Goal: Task Accomplishment & Management: Manage account settings

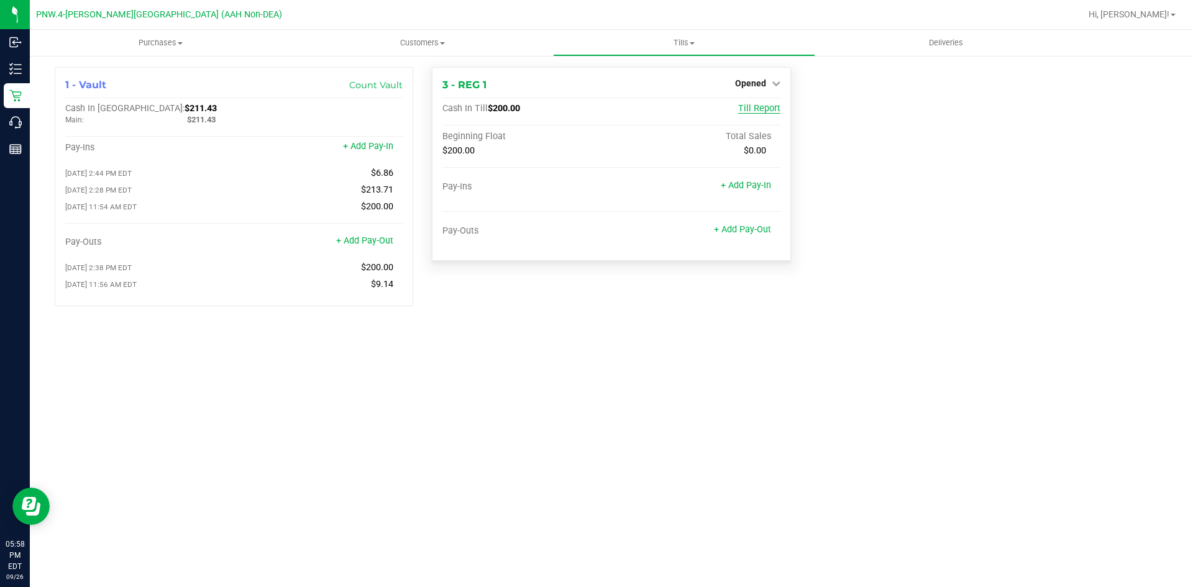
click at [761, 111] on span "Till Report" at bounding box center [759, 108] width 42 height 11
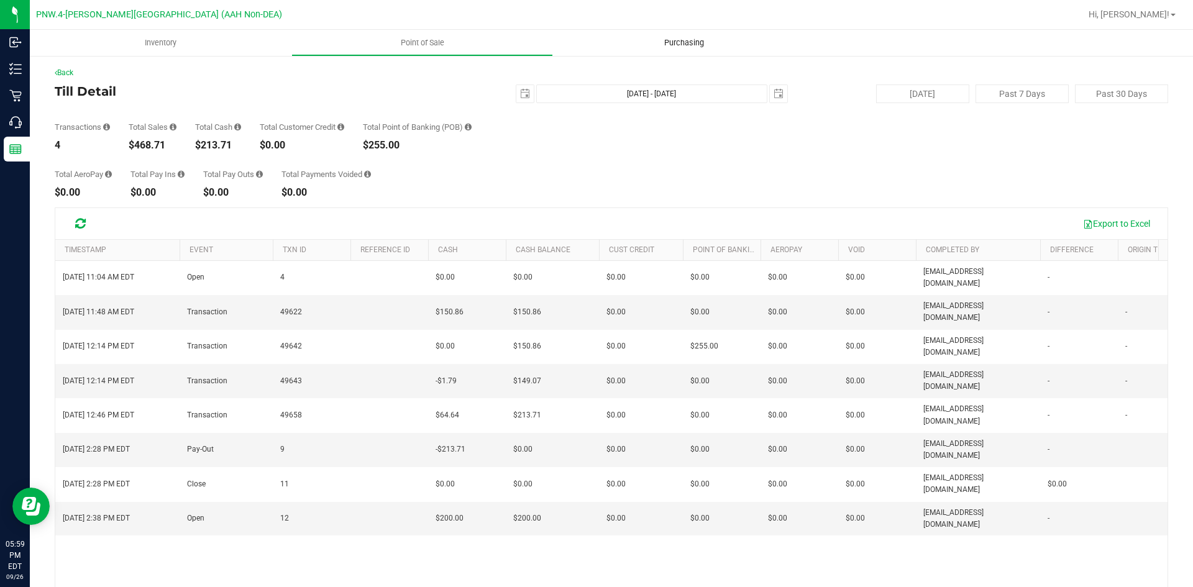
click at [667, 41] on span "Purchasing" at bounding box center [683, 42] width 73 height 11
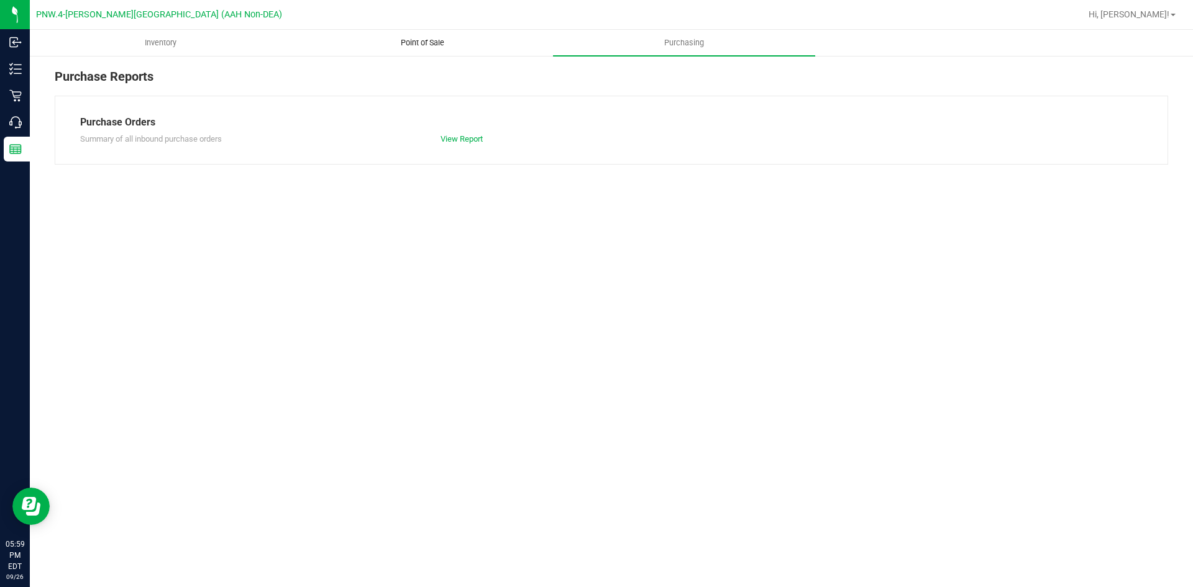
click at [432, 39] on span "Point of Sale" at bounding box center [422, 42] width 77 height 11
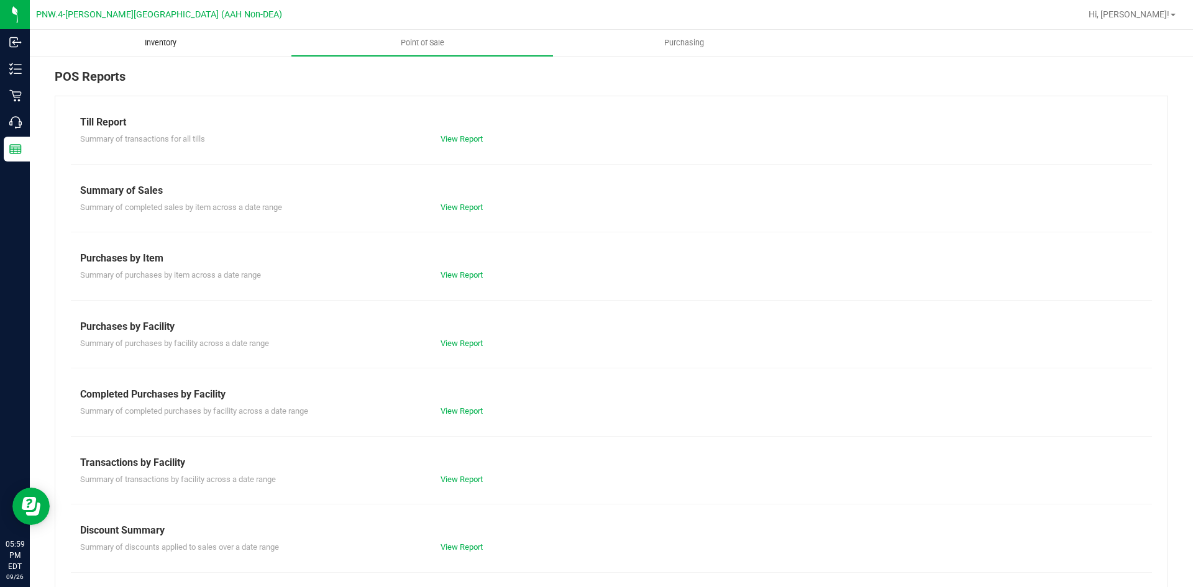
click at [173, 43] on span "Inventory" at bounding box center [160, 42] width 65 height 11
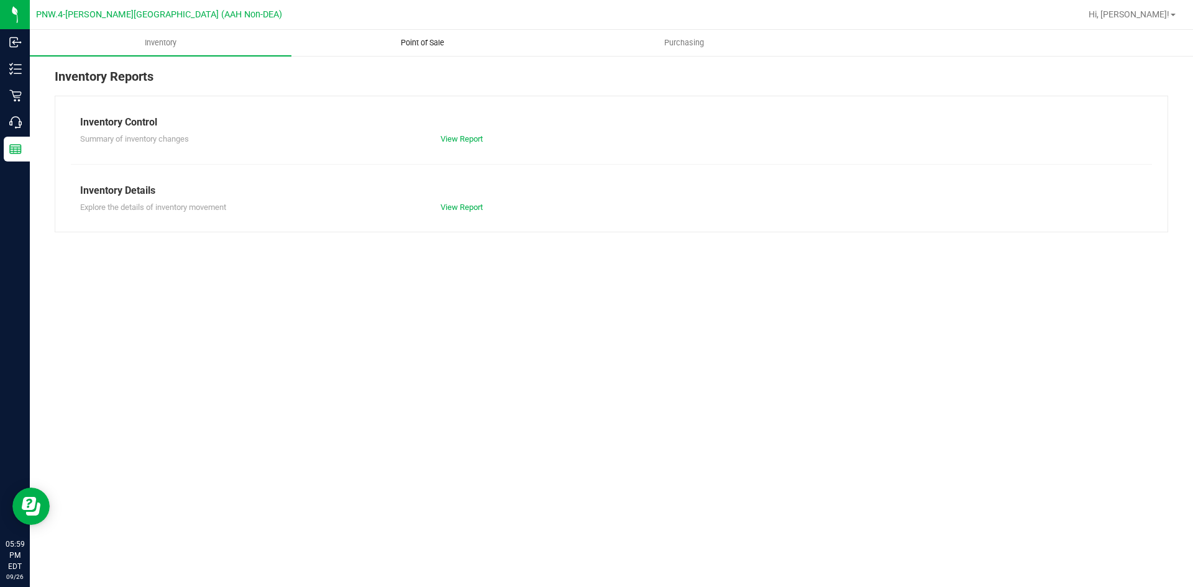
click at [414, 40] on span "Point of Sale" at bounding box center [422, 42] width 77 height 11
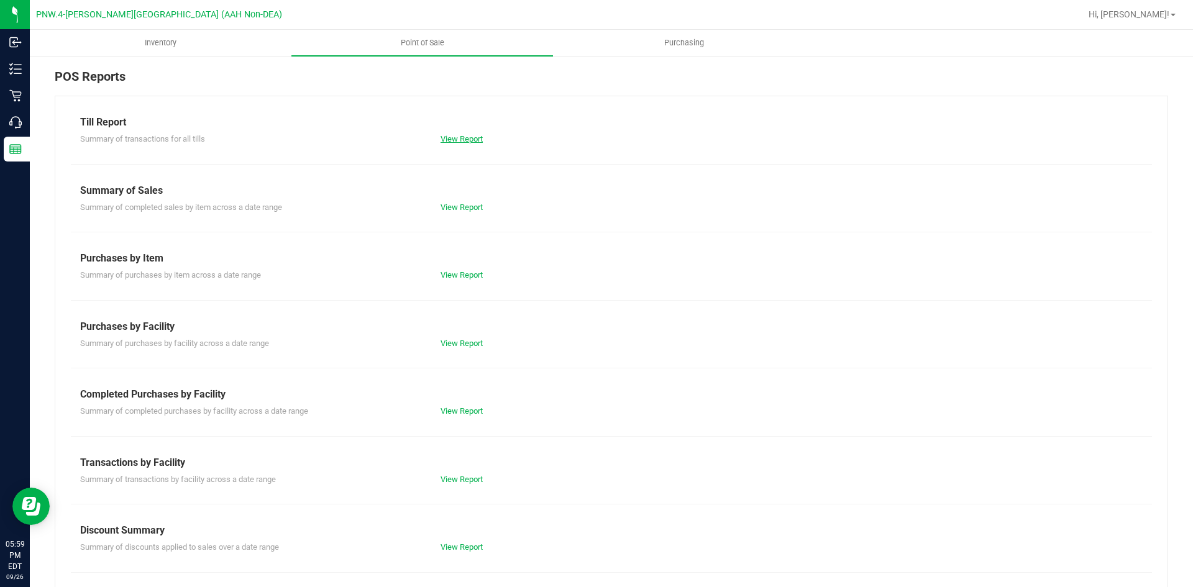
click at [452, 137] on link "View Report" at bounding box center [462, 138] width 42 height 9
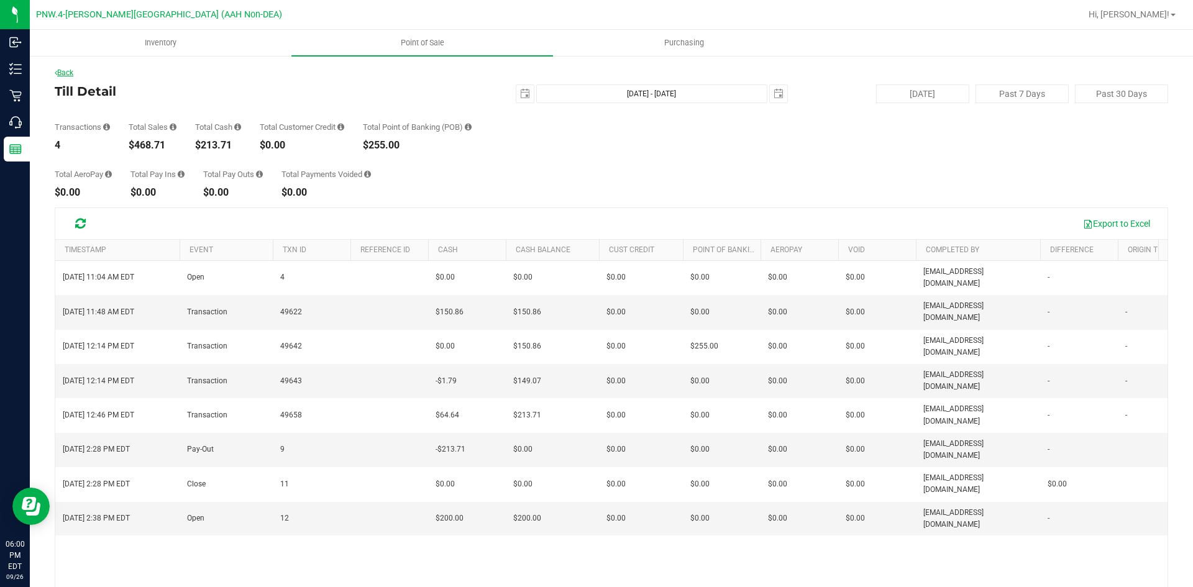
click at [65, 71] on link "Back" at bounding box center [64, 72] width 19 height 9
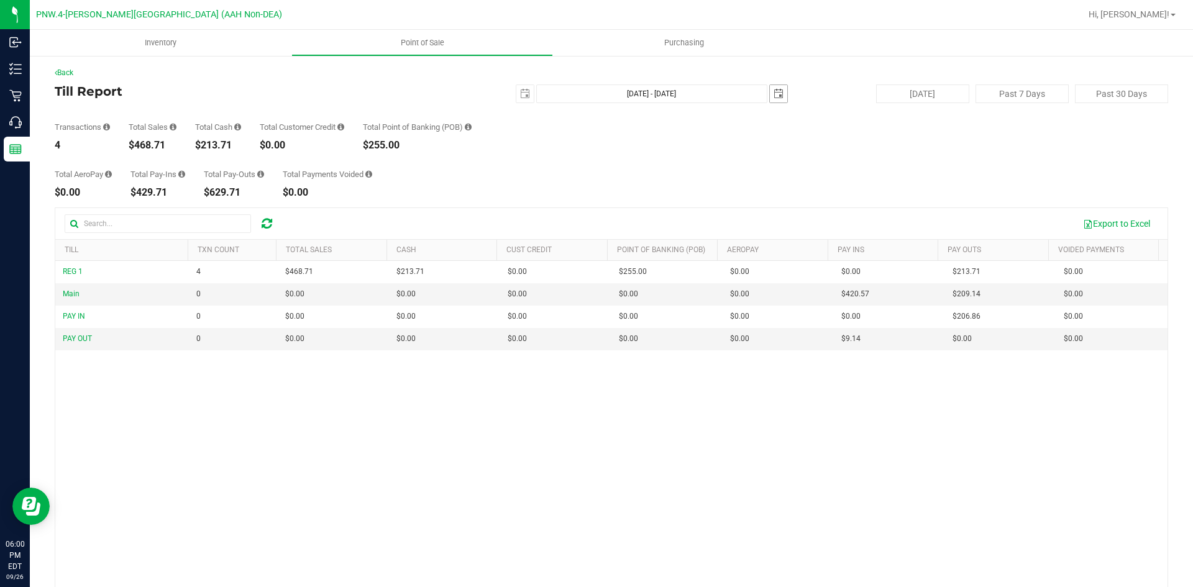
click at [777, 91] on span "select" at bounding box center [779, 94] width 10 height 10
click at [653, 183] on div "Total AeroPay $0.00 Total Pay-Ins $429.71 Total Pay-Outs $629.71 Total Payments…" at bounding box center [612, 173] width 1114 height 47
click at [67, 70] on link "Back" at bounding box center [64, 72] width 19 height 9
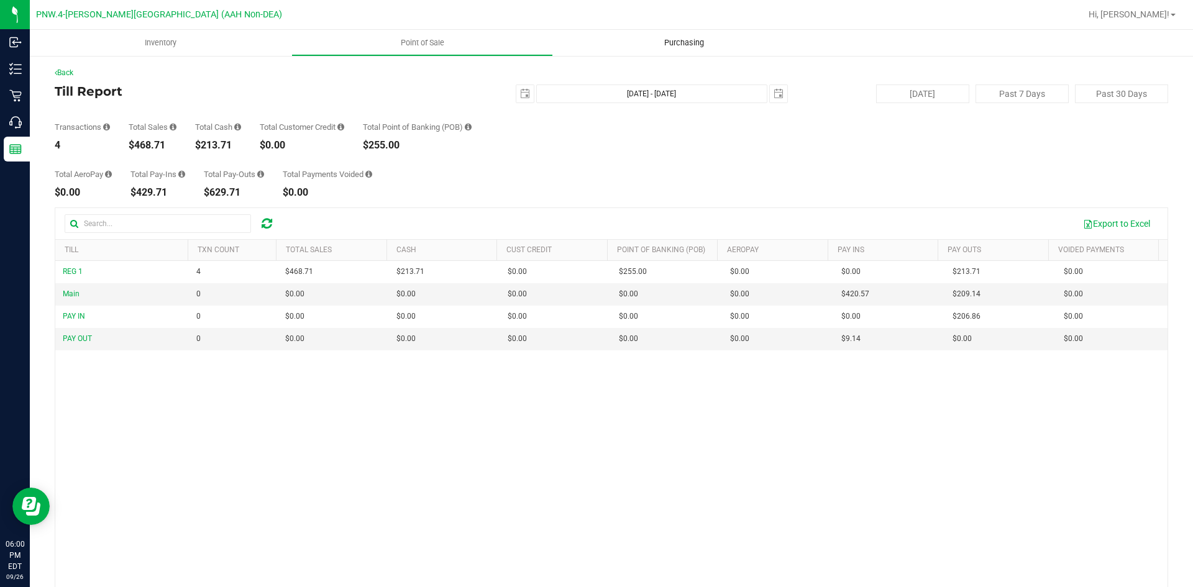
click at [673, 40] on span "Purchasing" at bounding box center [683, 42] width 73 height 11
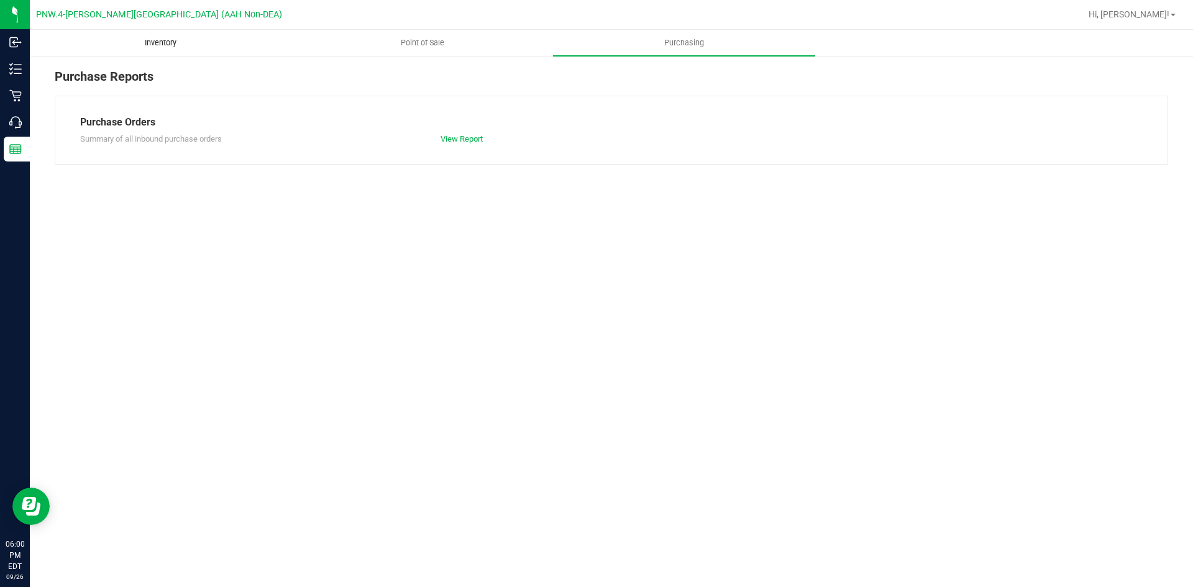
click at [166, 43] on span "Inventory" at bounding box center [160, 42] width 65 height 11
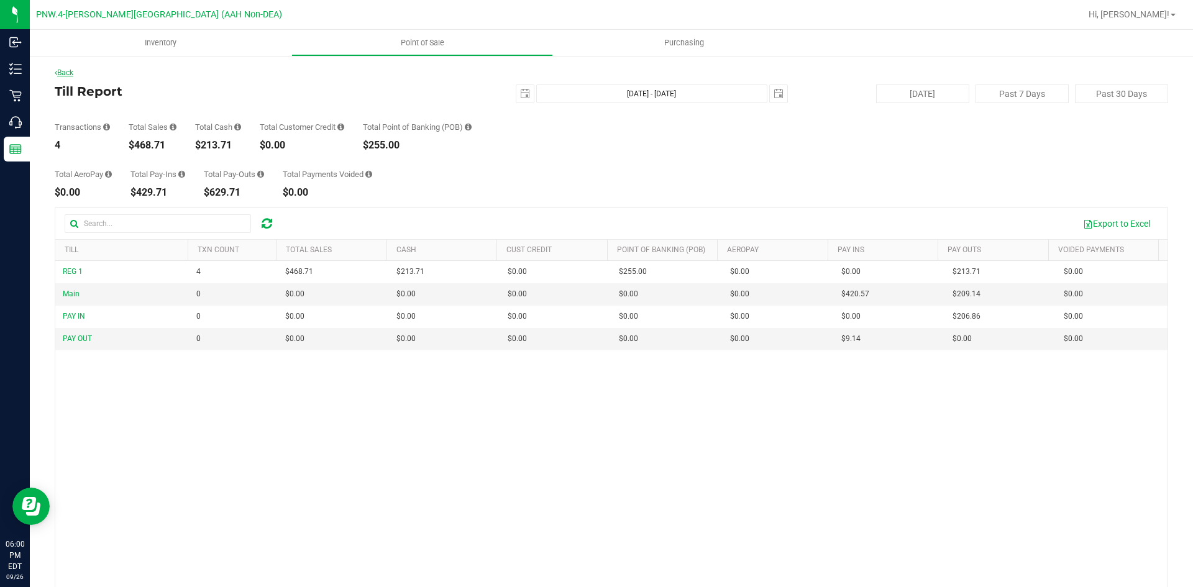
click at [68, 72] on link "Back" at bounding box center [64, 72] width 19 height 9
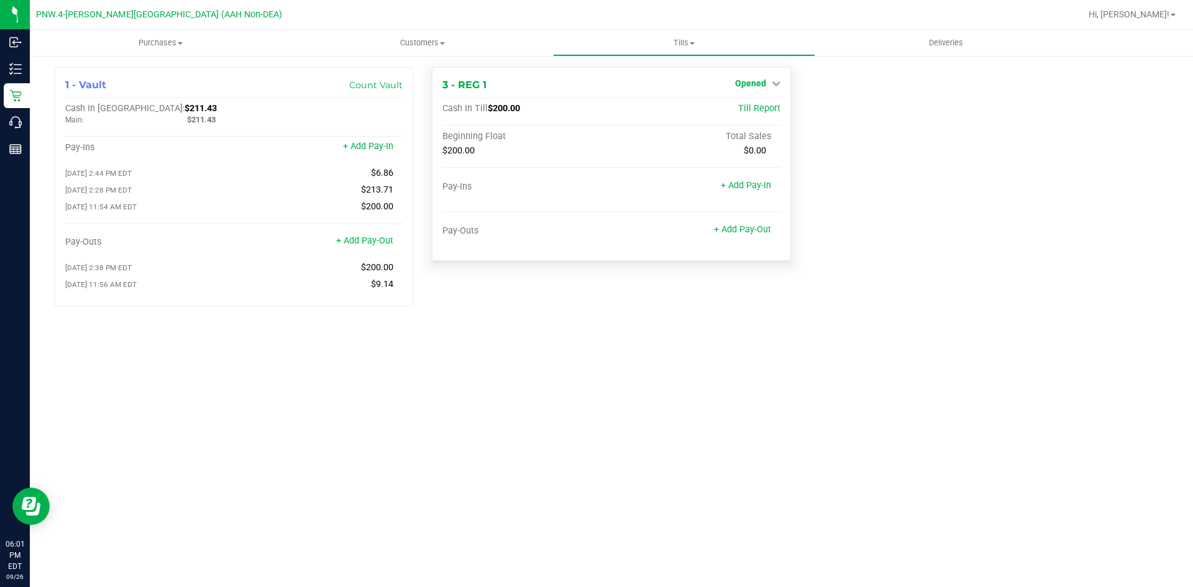
click at [759, 83] on span "Opened" at bounding box center [750, 83] width 31 height 10
click at [752, 107] on link "Close Till" at bounding box center [752, 109] width 34 height 10
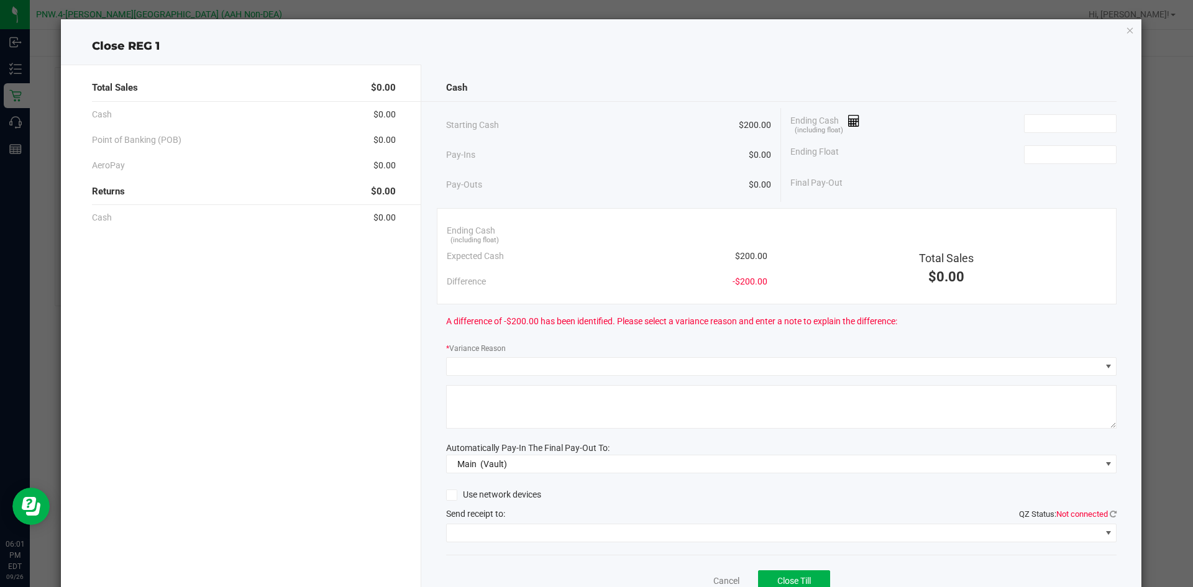
scroll to position [57, 0]
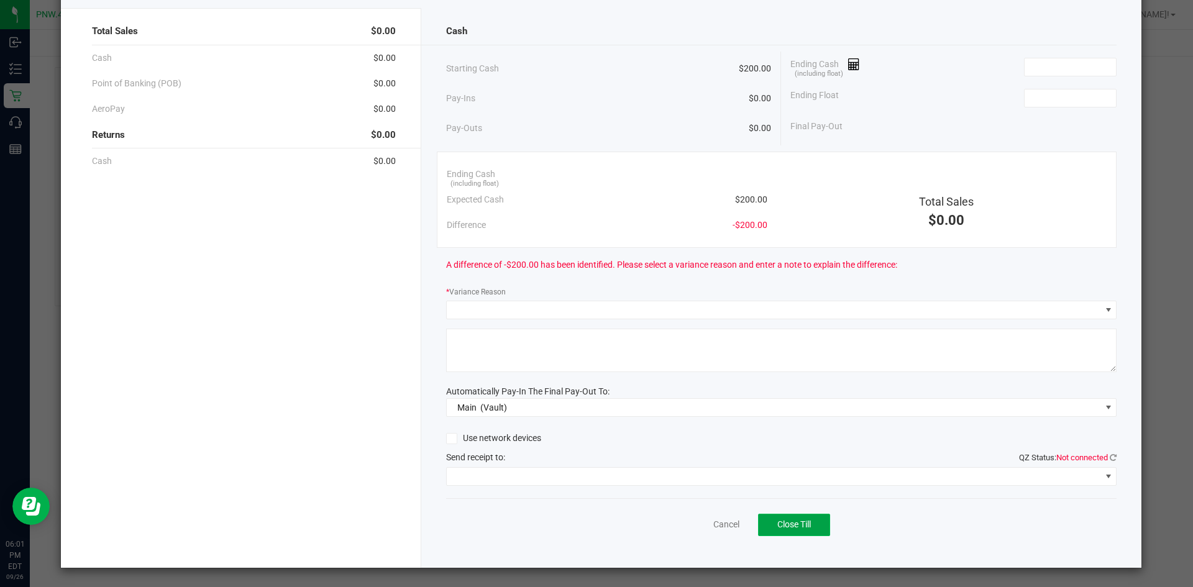
click at [803, 526] on span "Close Till" at bounding box center [794, 524] width 34 height 10
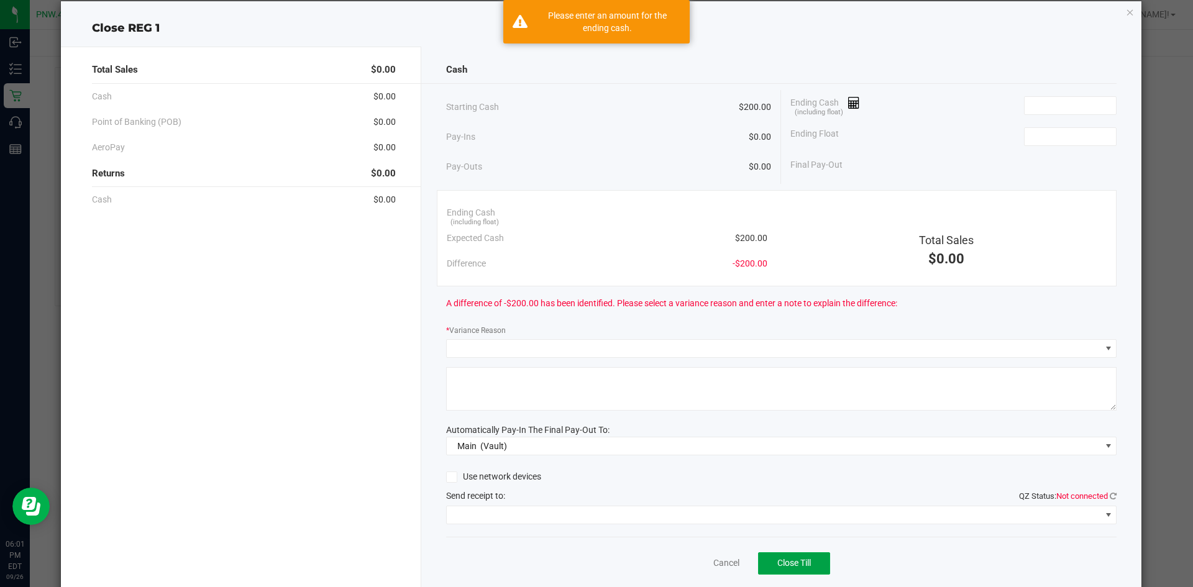
scroll to position [0, 0]
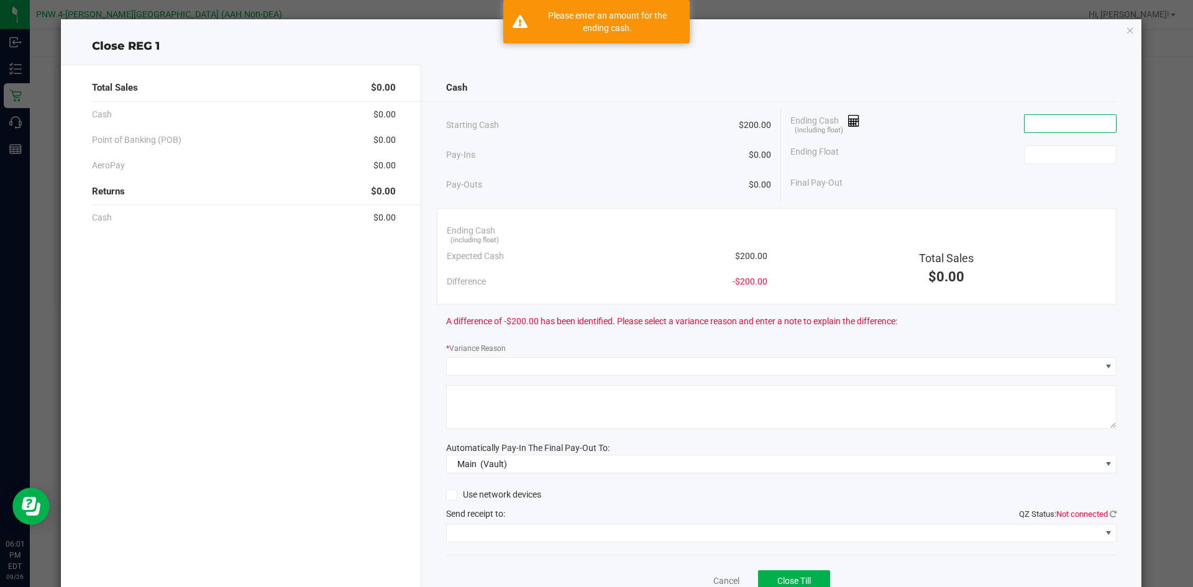
click at [1053, 122] on input at bounding box center [1070, 123] width 91 height 17
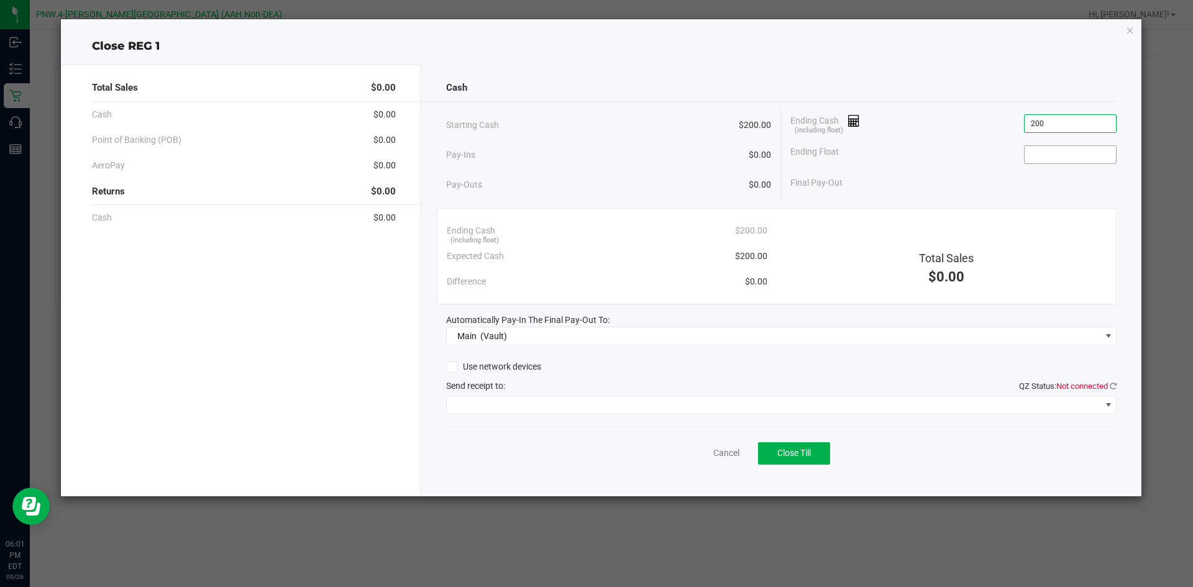
type input "$200.00"
click at [1045, 159] on input at bounding box center [1070, 154] width 91 height 17
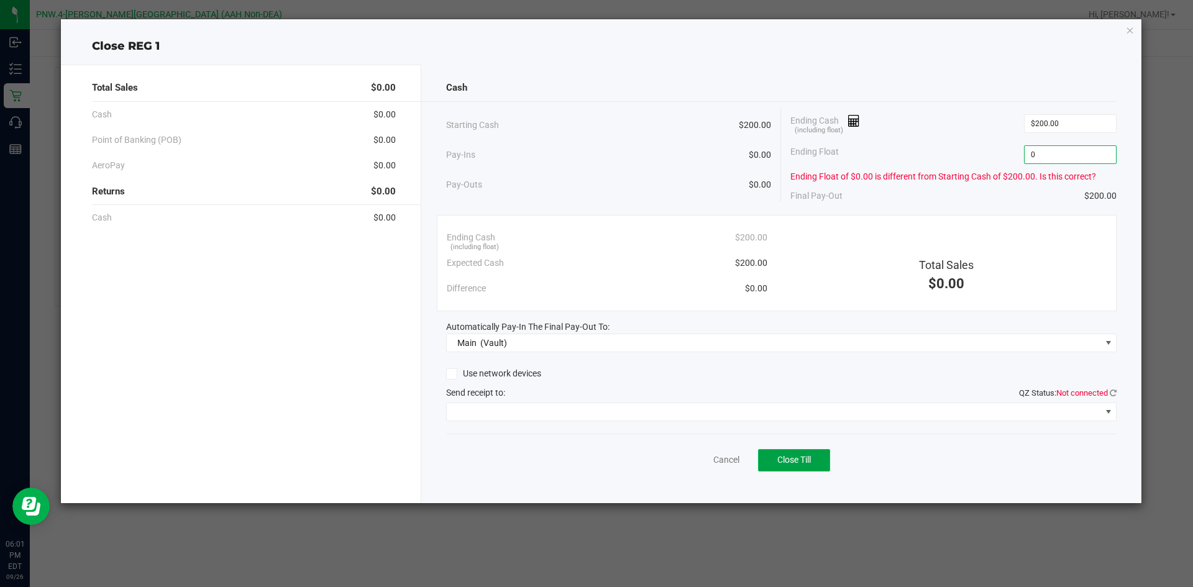
type input "$0.00"
click at [790, 462] on span "Close Till" at bounding box center [794, 460] width 34 height 10
